Goal: Transaction & Acquisition: Purchase product/service

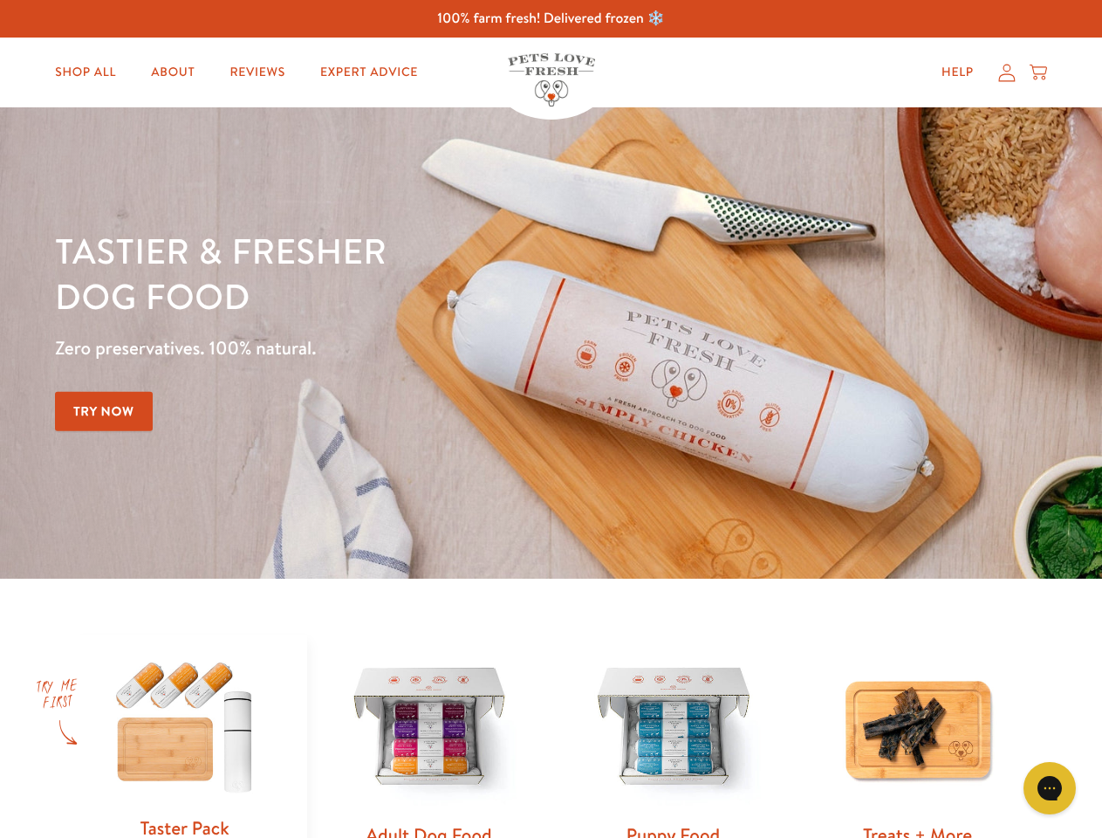
click at [551, 419] on div "Tastier & fresher dog food Zero preservatives. 100% natural. Try Now" at bounding box center [386, 343] width 662 height 230
click at [1050, 788] on icon "Gorgias live chat" at bounding box center [1049, 787] width 17 height 17
